Goal: Task Accomplishment & Management: Manage account settings

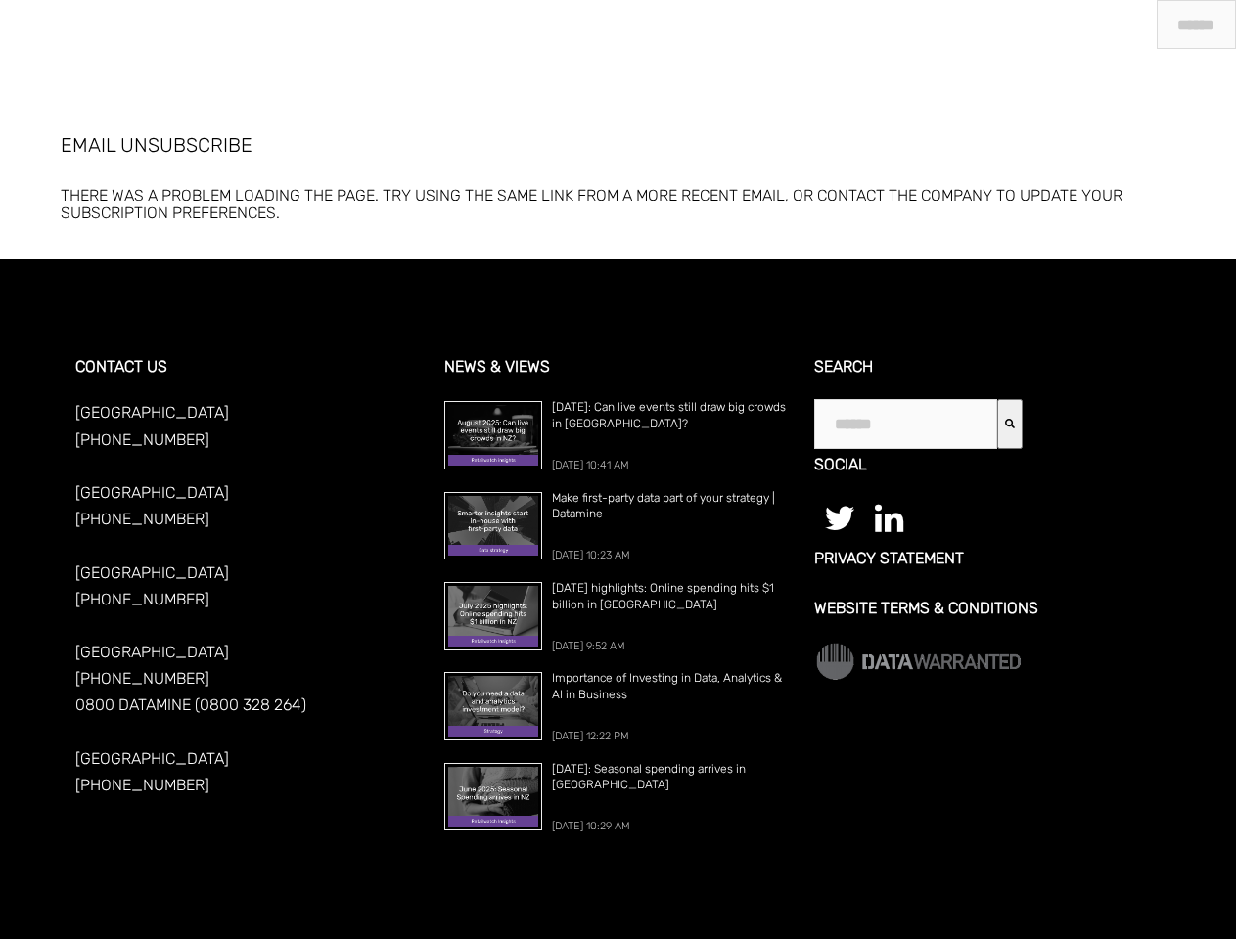
click at [618, 470] on span "[DATE] 10:41 AM" at bounding box center [590, 465] width 77 height 13
click at [1011, 424] on icon "Search" at bounding box center [1010, 424] width 10 height 10
click at [618, 470] on span "[DATE] 10:41 AM" at bounding box center [590, 465] width 77 height 13
click at [1011, 424] on icon "Search" at bounding box center [1010, 424] width 10 height 10
click at [618, 470] on span "[DATE] 10:41 AM" at bounding box center [590, 465] width 77 height 13
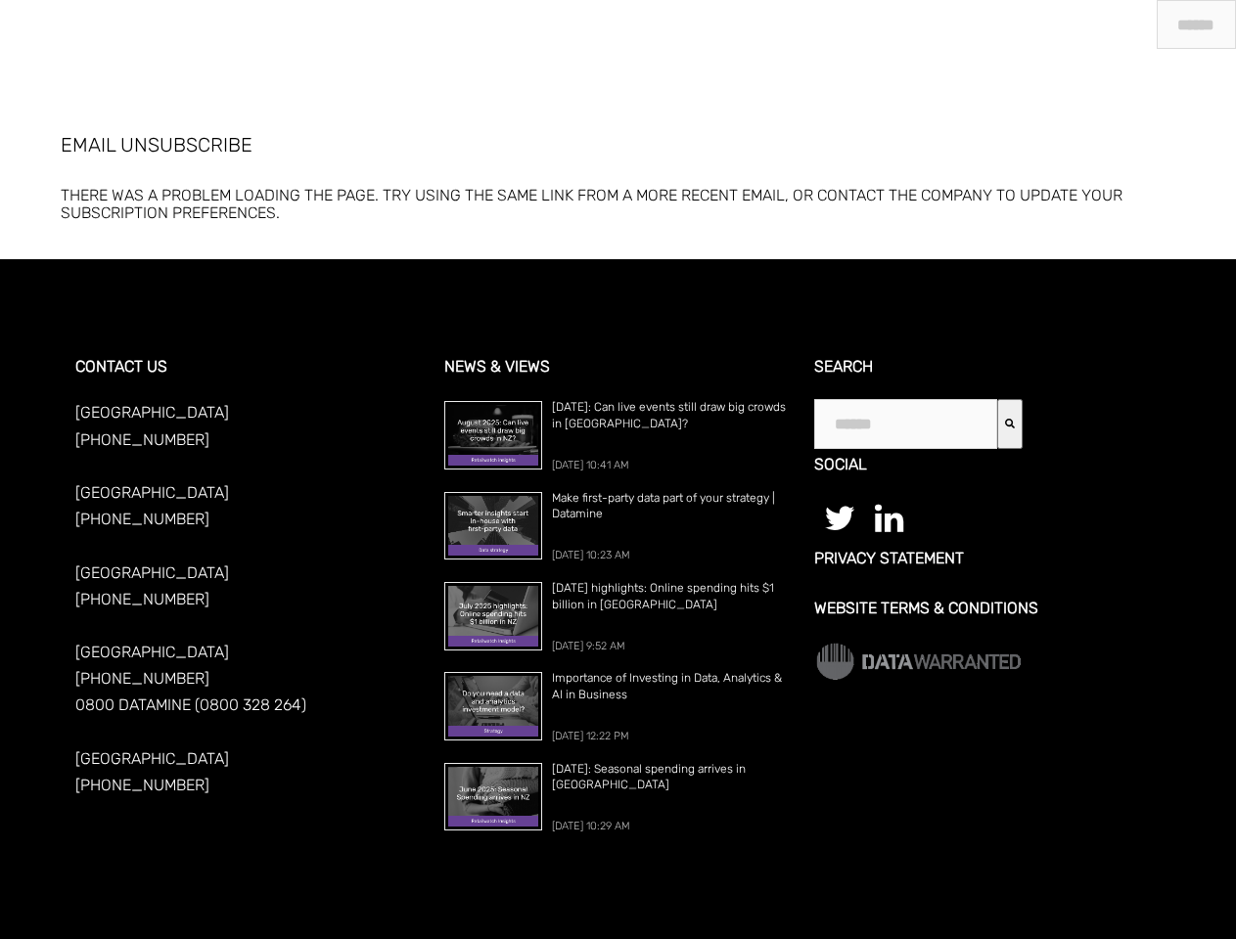
click at [1011, 424] on icon "Search" at bounding box center [1010, 424] width 10 height 10
